Goal: Check status

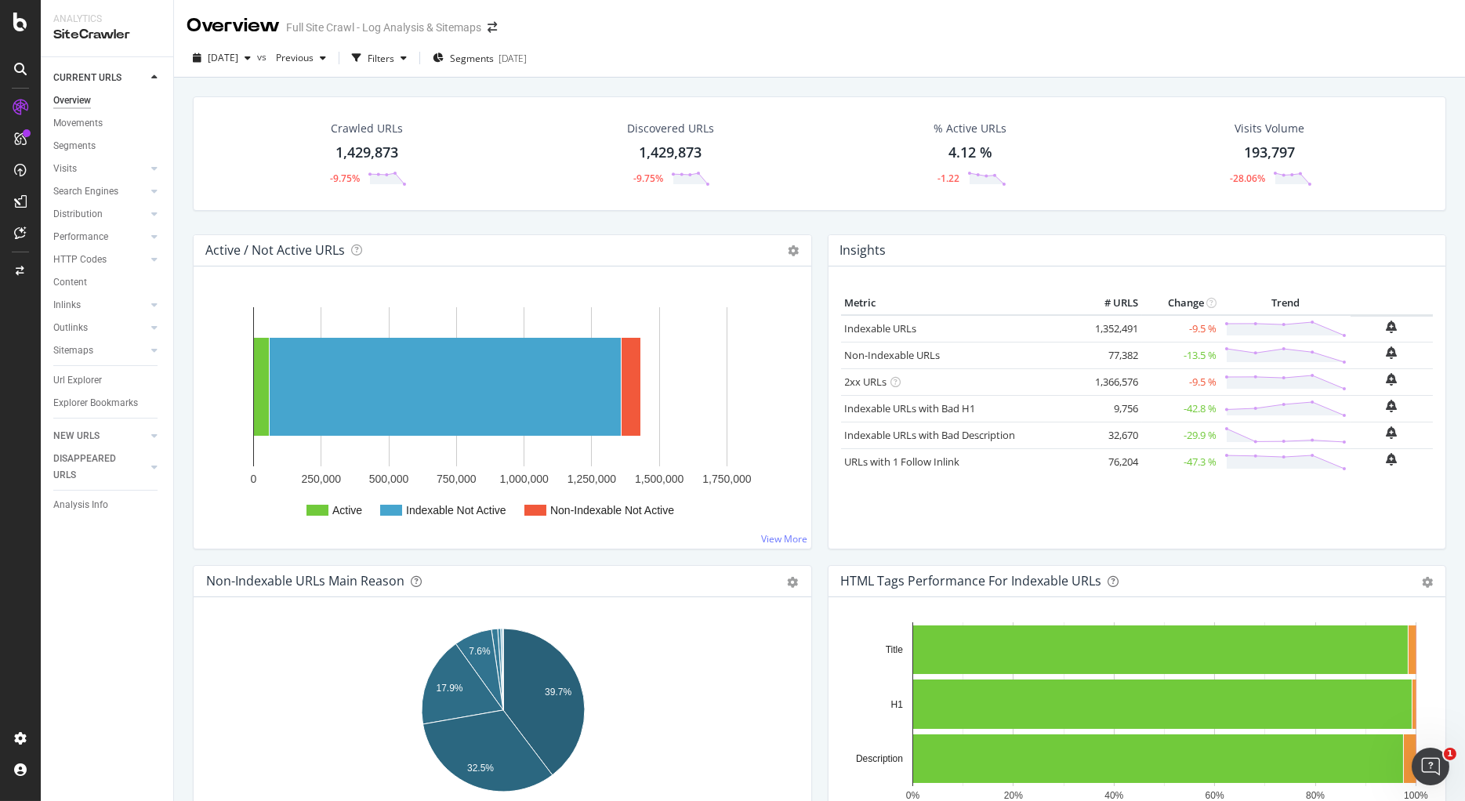
click at [736, 62] on div "[DATE] vs Previous Filters Segments [DATE]" at bounding box center [819, 60] width 1291 height 31
click at [568, 172] on div "Discovered URLs 1,429,873 -9.75%" at bounding box center [670, 154] width 307 height 82
click at [494, 58] on span "Segments" at bounding box center [472, 58] width 44 height 13
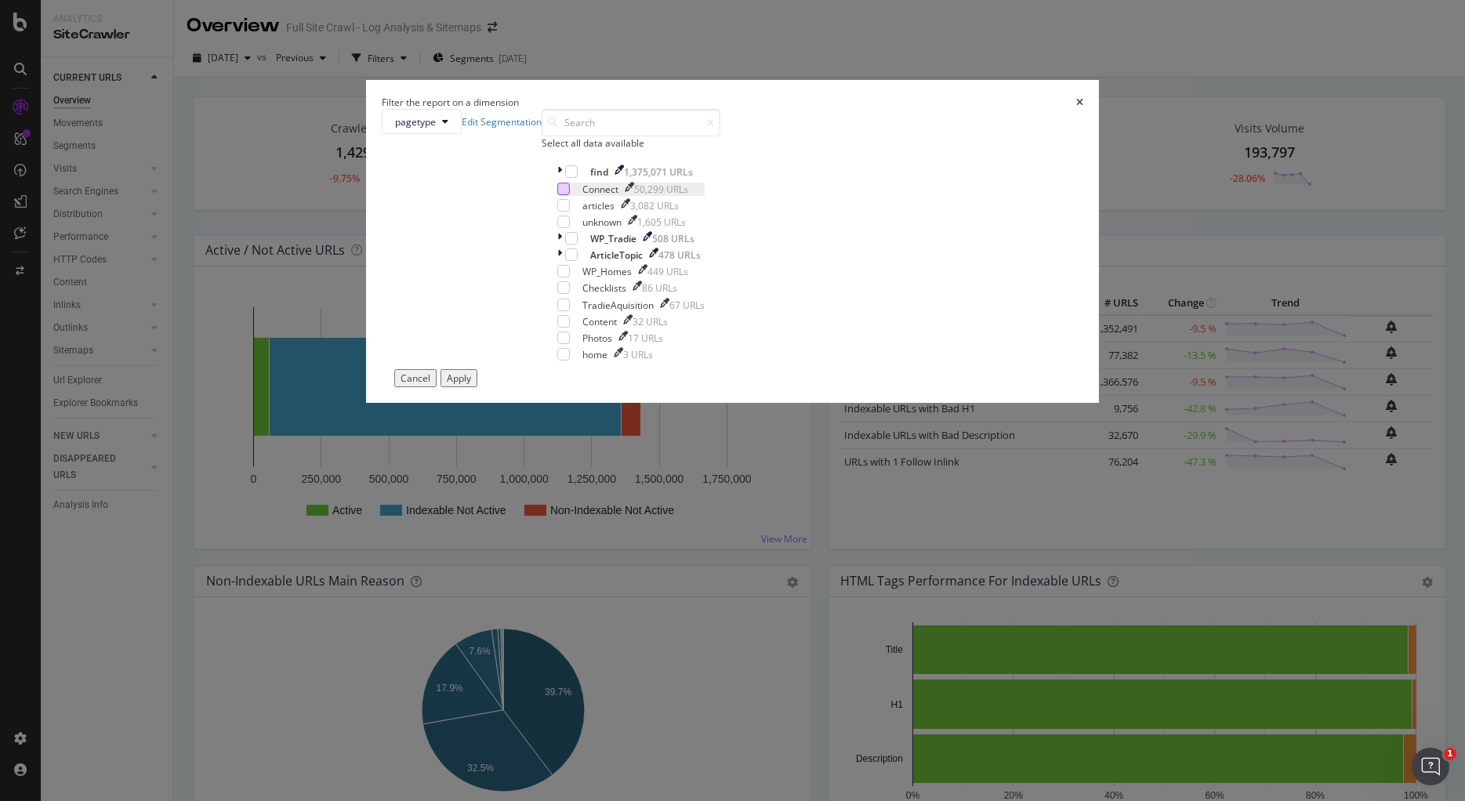
click at [570, 195] on div "modal" at bounding box center [563, 189] width 13 height 13
click at [471, 385] on div "Apply" at bounding box center [459, 378] width 24 height 13
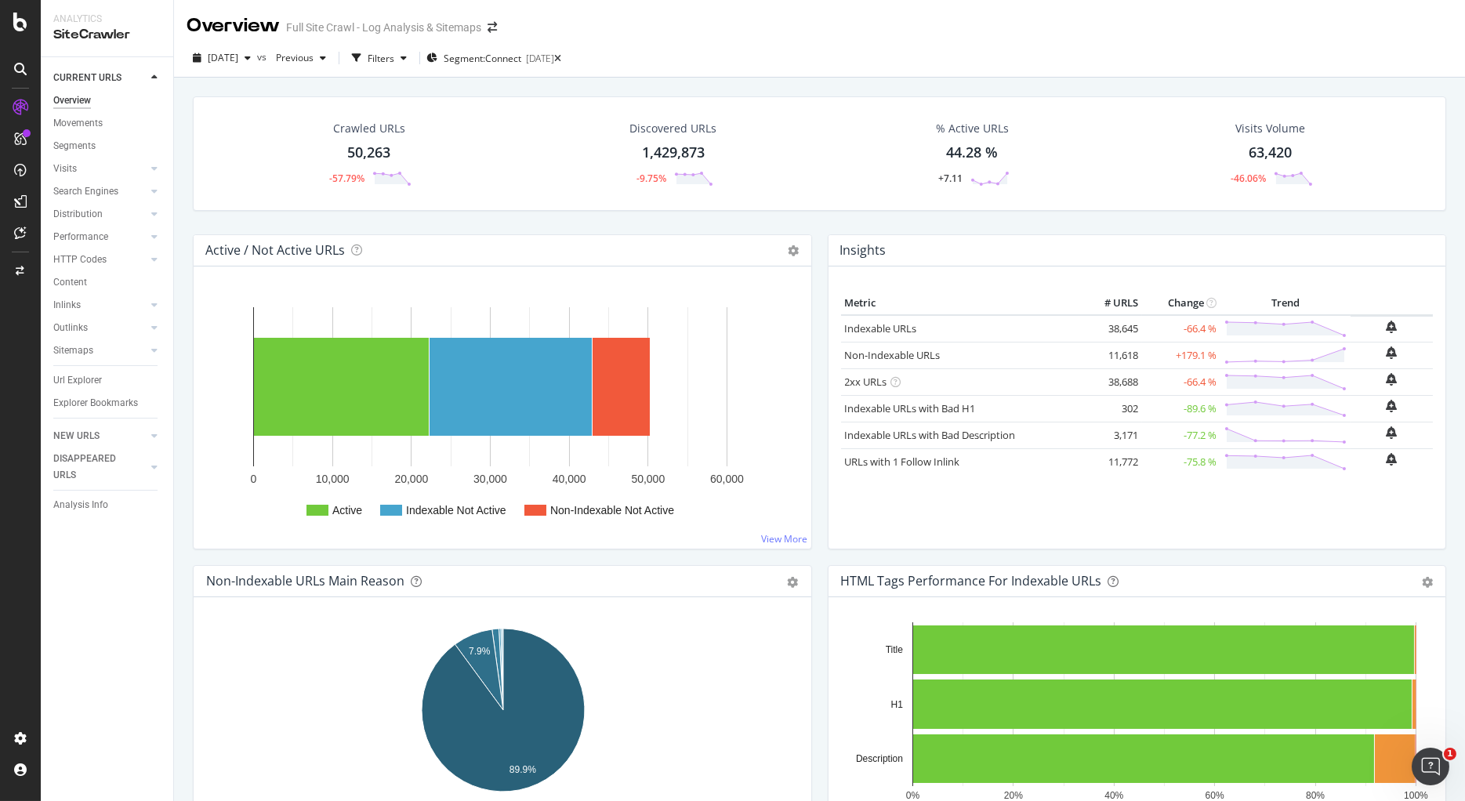
click at [510, 121] on div "Crawled URLs 50,263 -57.79%" at bounding box center [368, 154] width 303 height 82
click at [479, 143] on div "Crawled URLs 50,263 -57.79%" at bounding box center [368, 154] width 303 height 82
click at [531, 115] on div "Discovered URLs 1,429,873 -9.75%" at bounding box center [673, 154] width 305 height 82
click at [487, 136] on div "Crawled URLs 50,263 -57.79%" at bounding box center [368, 154] width 303 height 82
click at [561, 58] on icon at bounding box center [557, 58] width 7 height 9
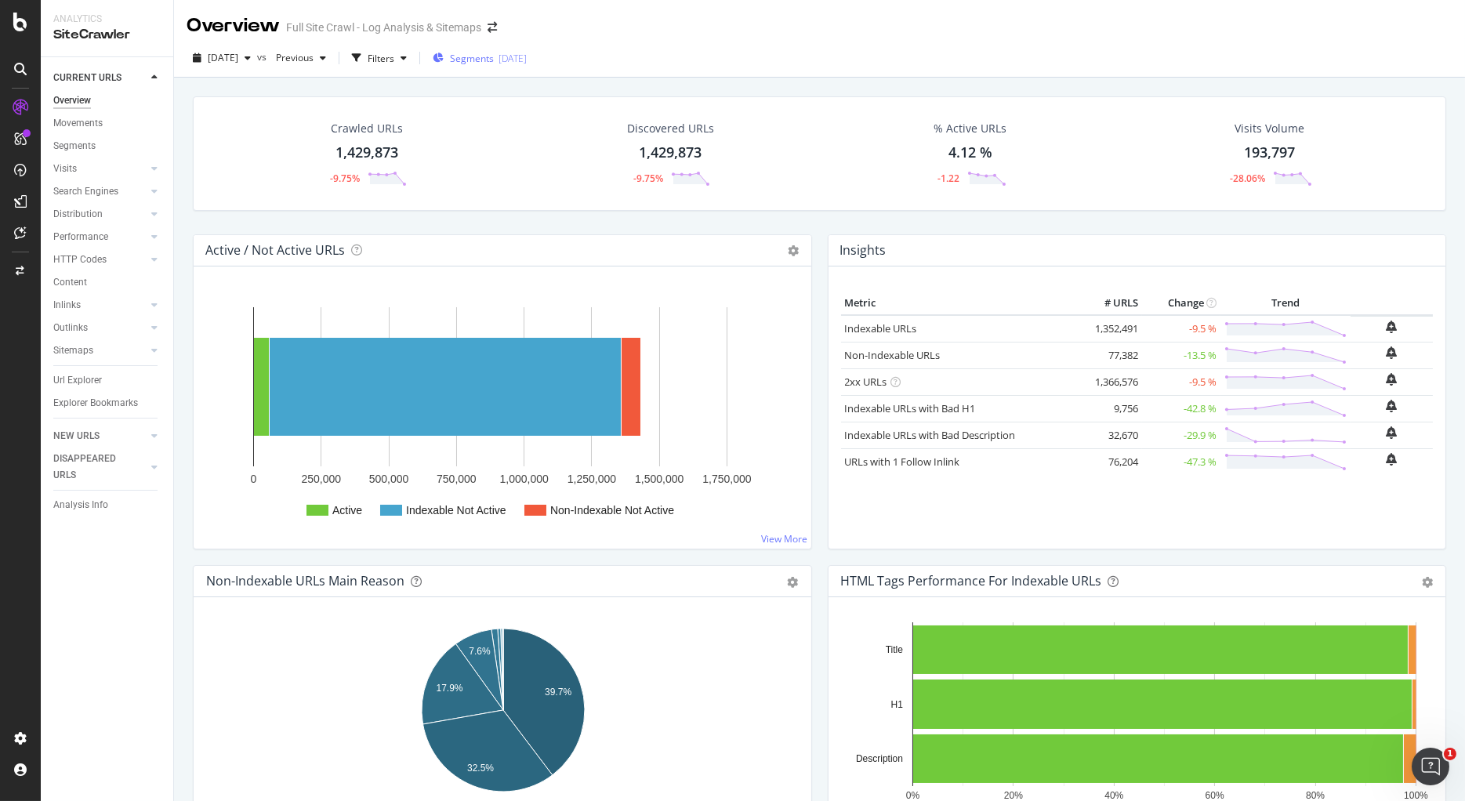
click at [527, 60] on div "[DATE]" at bounding box center [513, 58] width 28 height 13
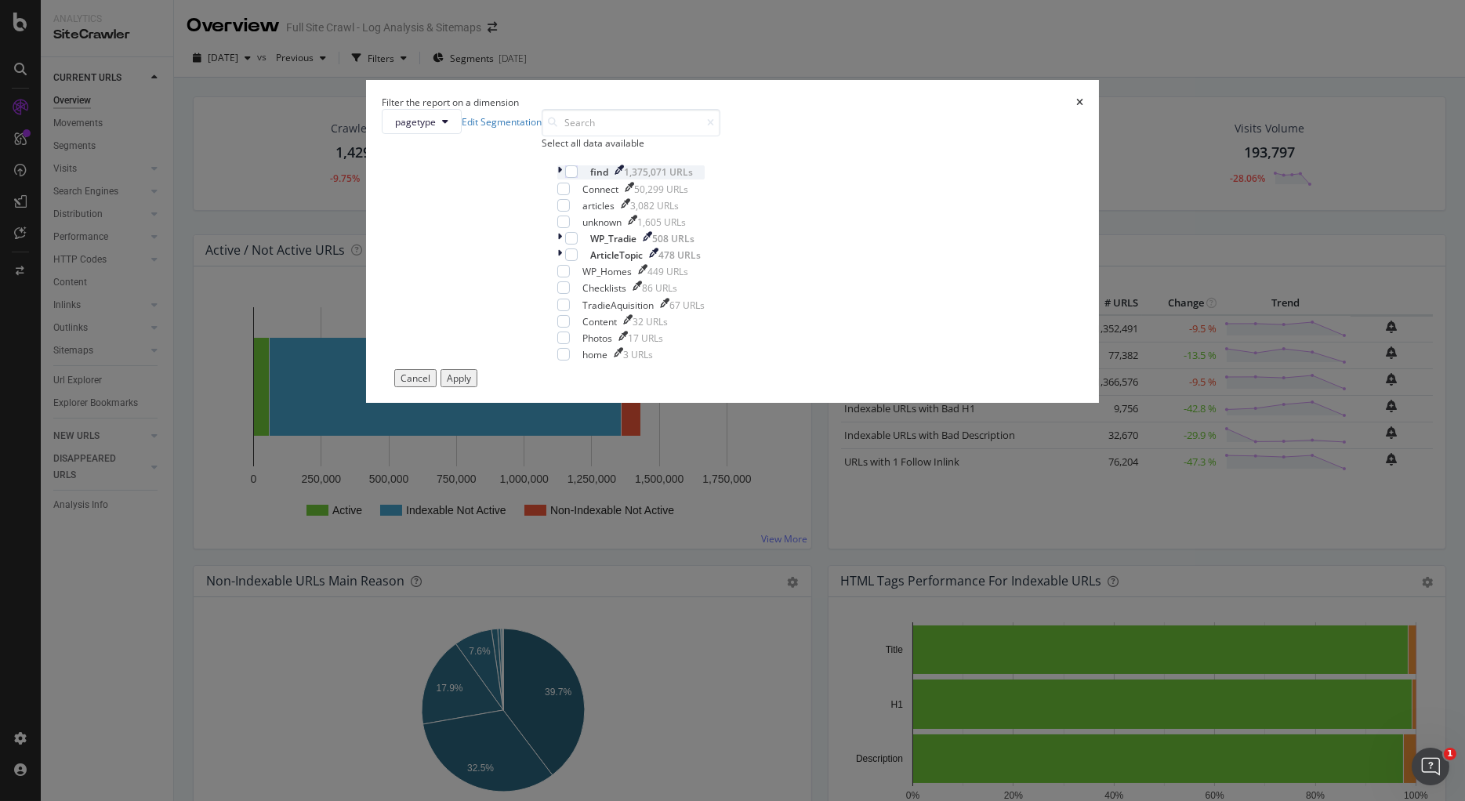
click at [565, 179] on div "modal" at bounding box center [561, 171] width 8 height 13
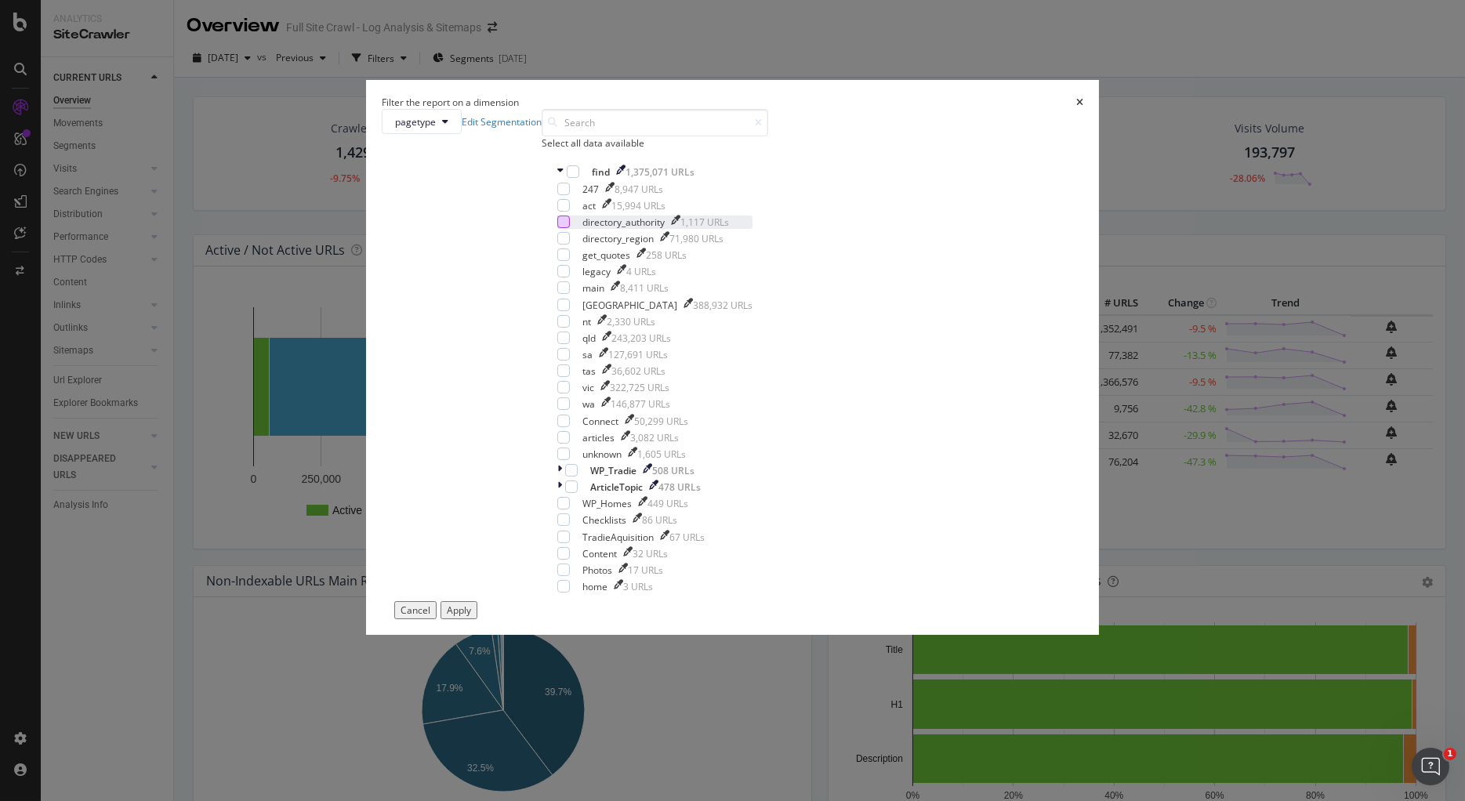
click at [570, 228] on div "modal" at bounding box center [563, 222] width 13 height 13
click at [570, 245] on div "modal" at bounding box center [563, 238] width 13 height 13
click at [570, 261] on div "modal" at bounding box center [563, 255] width 13 height 13
click at [471, 617] on div "Apply" at bounding box center [459, 610] width 24 height 13
